Goal: Information Seeking & Learning: Learn about a topic

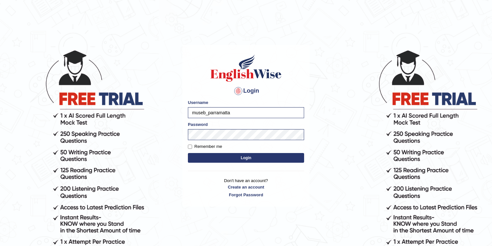
click at [205, 110] on input "museb_parramatta" at bounding box center [246, 112] width 116 height 11
drag, startPoint x: 206, startPoint y: 111, endPoint x: 187, endPoint y: 112, distance: 19.4
click at [187, 112] on div "Login Please fix the following errors: Username museb_parramatta Password Remem…" at bounding box center [245, 126] width 127 height 162
type input "pramod_parramatta"
click at [188, 153] on button "Login" at bounding box center [246, 158] width 116 height 10
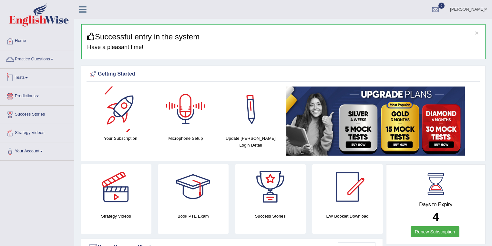
click at [34, 56] on link "Practice Questions" at bounding box center [37, 58] width 74 height 16
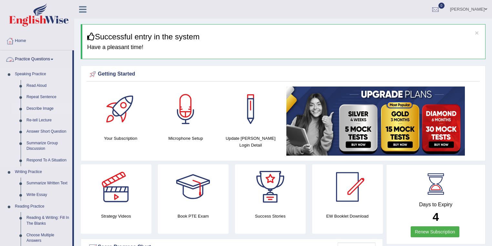
click at [45, 107] on link "Describe Image" at bounding box center [48, 109] width 49 height 12
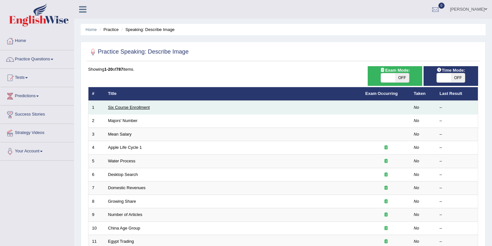
click at [147, 106] on link "Six Course Enrollment" at bounding box center [129, 107] width 42 height 5
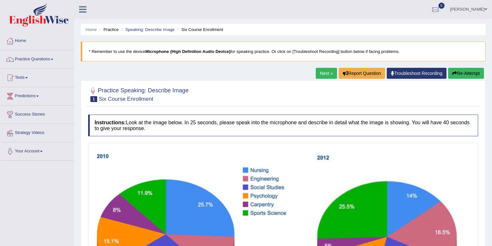
click at [328, 71] on link "Next »" at bounding box center [326, 73] width 21 height 11
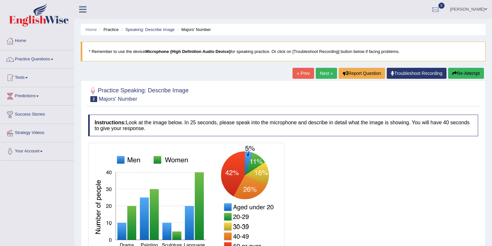
click at [319, 71] on link "Next »" at bounding box center [326, 73] width 21 height 11
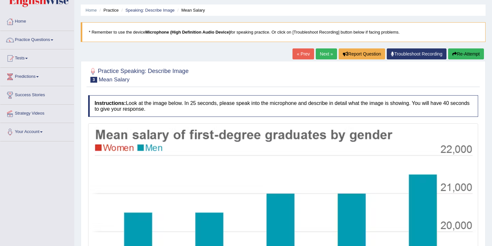
scroll to position [15, 0]
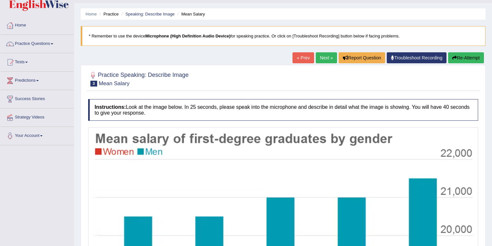
click at [325, 57] on link "Next »" at bounding box center [326, 57] width 21 height 11
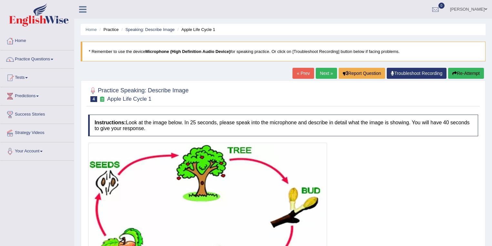
click at [312, 72] on div "« Prev Next » Report Question Troubleshoot Recording Re-Attempt" at bounding box center [388, 74] width 193 height 13
click at [318, 72] on link "Next »" at bounding box center [326, 73] width 21 height 11
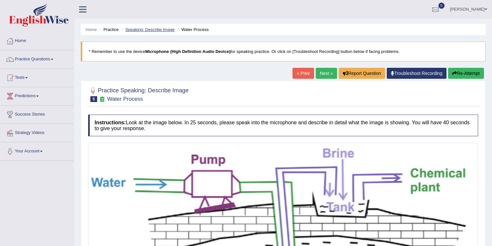
click at [161, 28] on link "Speaking: Describe Image" at bounding box center [149, 29] width 49 height 5
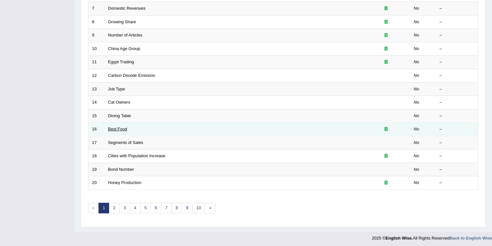
click at [124, 128] on link "Best Food" at bounding box center [117, 129] width 19 height 5
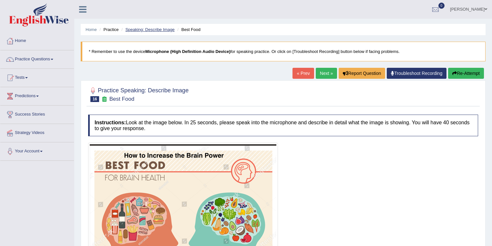
click at [154, 28] on link "Speaking: Describe Image" at bounding box center [149, 29] width 49 height 5
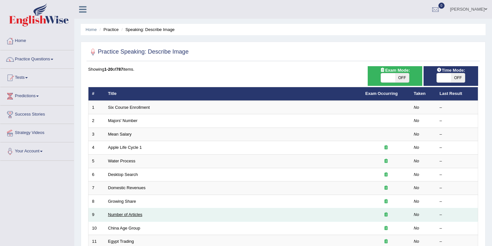
click at [138, 213] on link "Number of Articles" at bounding box center [125, 214] width 34 height 5
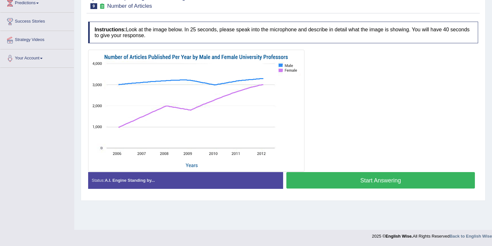
click at [339, 177] on button "Start Answering" at bounding box center [380, 180] width 189 height 16
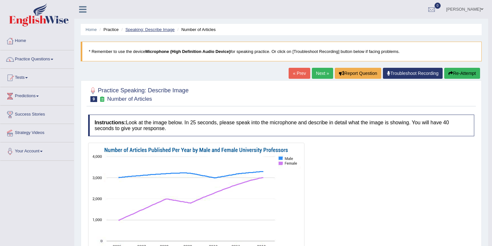
click at [149, 28] on link "Speaking: Describe Image" at bounding box center [149, 29] width 49 height 5
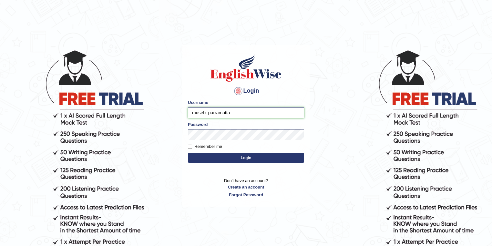
drag, startPoint x: 205, startPoint y: 113, endPoint x: 185, endPoint y: 113, distance: 20.7
click at [184, 113] on div "Login Please fix the following errors: Username museb_parramatta Password Remem…" at bounding box center [245, 126] width 127 height 162
type input "pramod_parramatta"
click at [221, 157] on button "Login" at bounding box center [246, 158] width 116 height 10
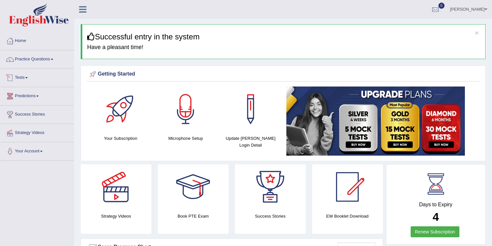
click at [36, 92] on link "Predictions" at bounding box center [37, 95] width 74 height 16
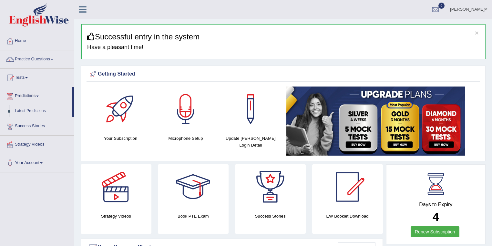
click at [28, 74] on link "Tests" at bounding box center [37, 77] width 74 height 16
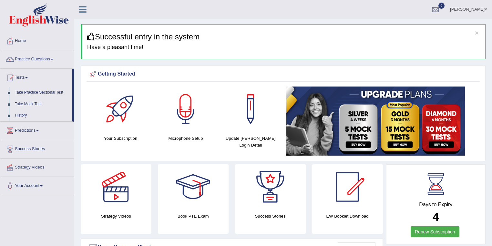
click at [36, 61] on link "Practice Questions" at bounding box center [37, 58] width 74 height 16
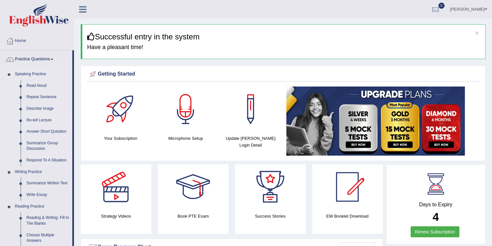
click at [45, 118] on link "Re-tell Lecture" at bounding box center [48, 121] width 49 height 12
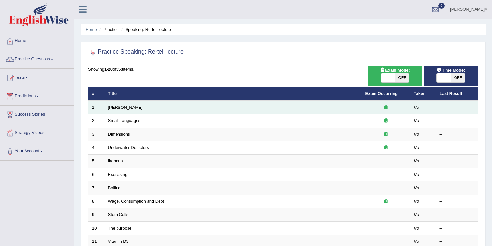
click at [123, 107] on link "[PERSON_NAME]" at bounding box center [125, 107] width 35 height 5
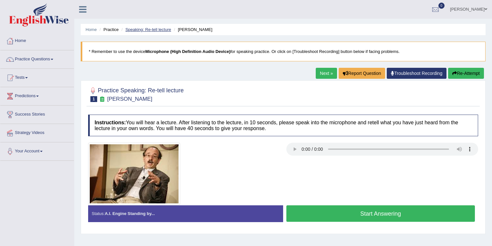
click at [153, 28] on link "Speaking: Re-tell lecture" at bounding box center [148, 29] width 46 height 5
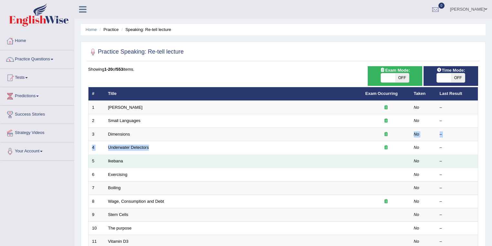
click at [271, 141] on tbody "1 Amory Lovins No – 2 Small Languages No – 3 Dimensions No – 4 Underwater Detec…" at bounding box center [283, 235] width 390 height 269
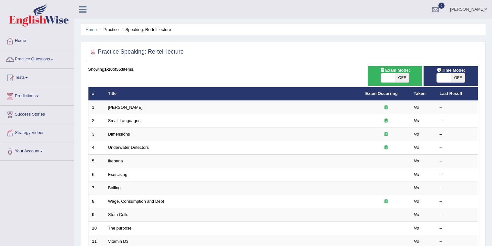
drag, startPoint x: 334, startPoint y: 41, endPoint x: 343, endPoint y: 66, distance: 26.7
click at [333, 41] on div "Home Practice Speaking: Re-tell lecture Practice Speaking: Re-tell lecture Time…" at bounding box center [283, 205] width 418 height 411
click at [455, 76] on span "OFF" at bounding box center [458, 77] width 14 height 9
checkbox input "true"
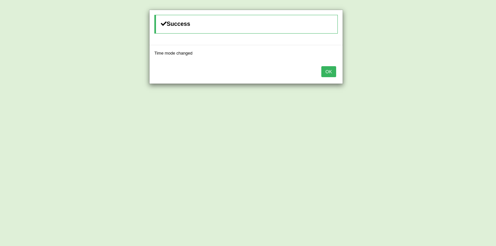
click at [328, 70] on button "OK" at bounding box center [328, 71] width 15 height 11
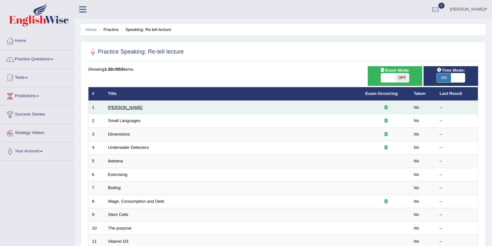
click at [121, 108] on link "Amory Lovins" at bounding box center [125, 107] width 35 height 5
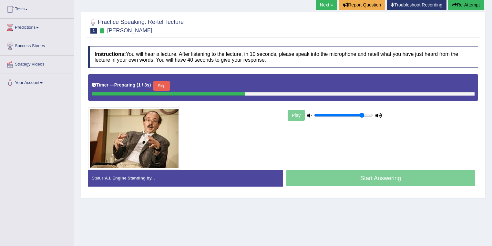
scroll to position [93, 0]
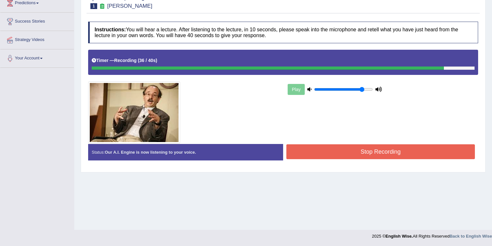
click at [302, 155] on button "Stop Recording" at bounding box center [380, 151] width 189 height 15
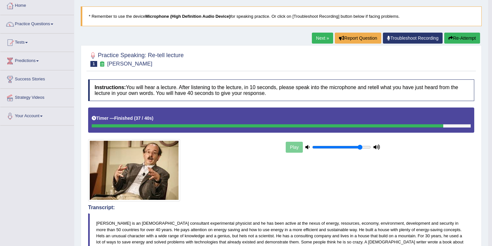
scroll to position [0, 0]
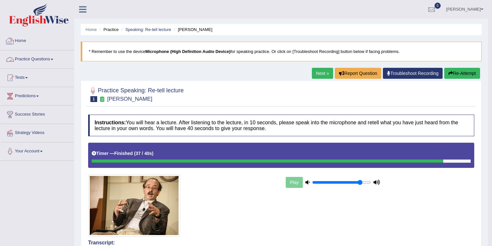
click at [31, 62] on link "Practice Questions" at bounding box center [37, 58] width 74 height 16
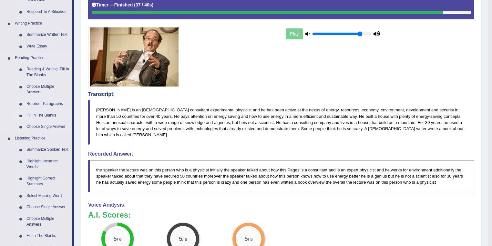
scroll to position [103, 0]
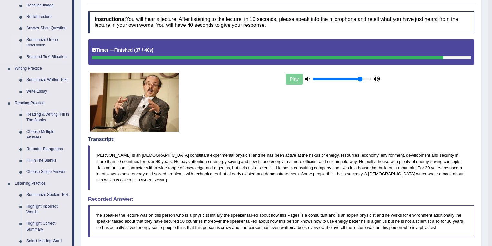
click at [46, 39] on link "Summarize Group Discussion" at bounding box center [48, 42] width 49 height 17
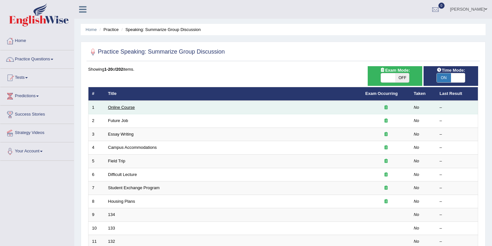
click at [126, 106] on link "Online Course" at bounding box center [121, 107] width 27 height 5
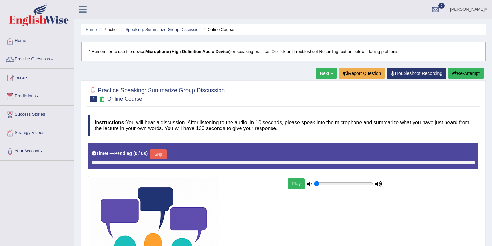
type input "0.85"
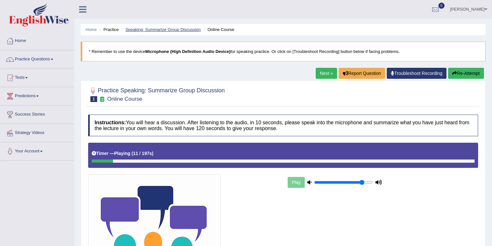
click at [169, 27] on link "Speaking: Summarize Group Discussion" at bounding box center [162, 29] width 75 height 5
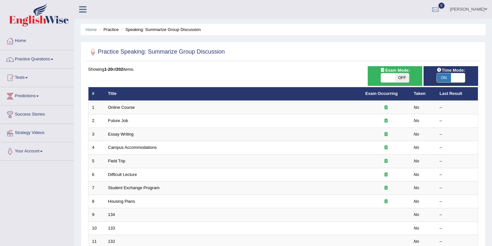
click at [483, 10] on link "[PERSON_NAME]" at bounding box center [468, 8] width 47 height 17
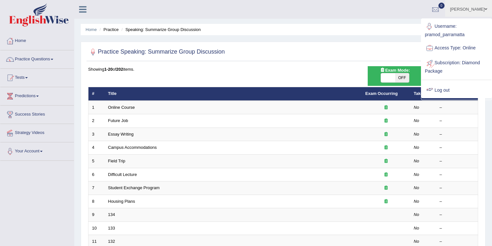
click at [448, 80] on ul "Username: pramod_parramatta Access Type: Online Subscription: Diamond Package L…" at bounding box center [457, 58] width 70 height 79
